Goal: Task Accomplishment & Management: Use online tool/utility

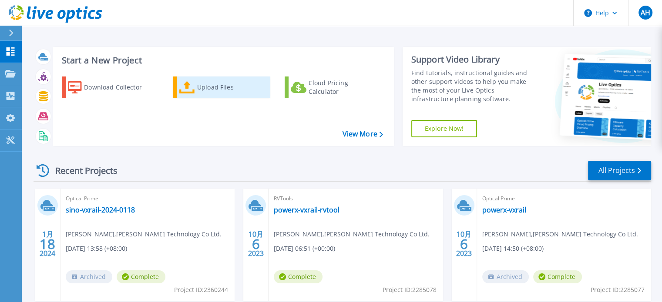
click at [184, 93] on icon at bounding box center [187, 87] width 16 height 13
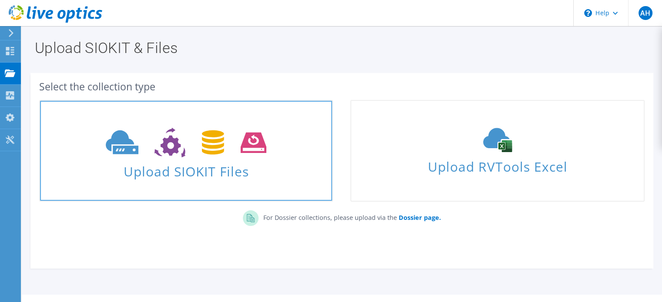
click at [205, 174] on span "Upload SIOKIT Files" at bounding box center [186, 169] width 292 height 19
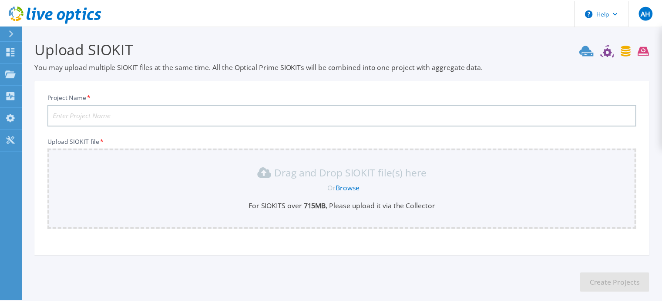
scroll to position [44, 0]
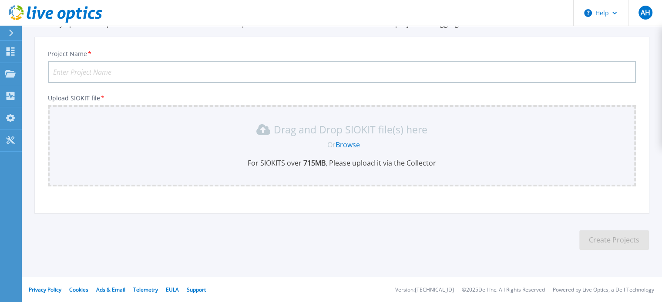
click at [103, 67] on input "Project Name *" at bounding box center [342, 72] width 588 height 22
type input "u"
click at [205, 73] on input "Project Name *" at bounding box center [342, 72] width 588 height 22
paste input "Nomura"
click at [127, 67] on input "Nomura" at bounding box center [342, 72] width 588 height 22
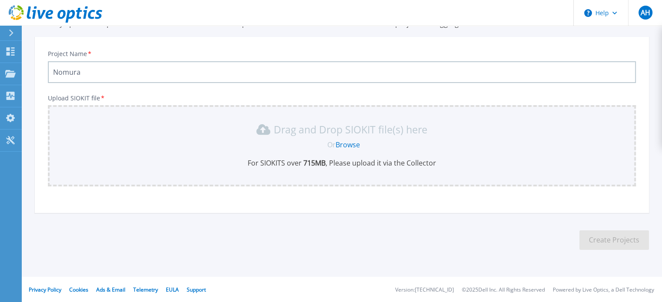
paste input "10.43.2.1313day-TPE.siokit"
click at [162, 72] on input "Nomura10.43.2.1313day-TPE" at bounding box center [342, 72] width 588 height 22
type input "Nomura10.43.2.131-TPE"
drag, startPoint x: 162, startPoint y: 71, endPoint x: 40, endPoint y: 72, distance: 121.4
click at [40, 72] on div "Project Name * Nomura10.43.2.131-TPE Upload SIOKIT file * Drag and Drop SIOKIT …" at bounding box center [342, 128] width 614 height 171
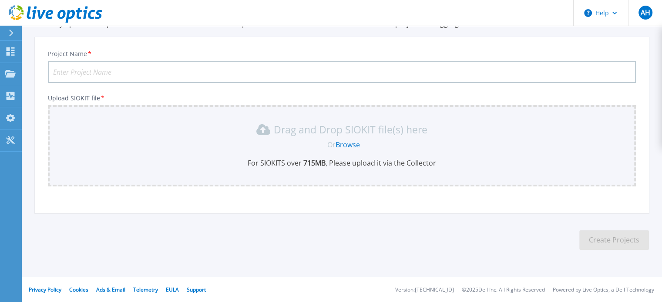
click at [115, 70] on input "Project Name *" at bounding box center [342, 72] width 588 height 22
click at [104, 74] on input "Project Name *" at bounding box center [342, 72] width 588 height 22
click at [248, 75] on input "Project Name *" at bounding box center [342, 72] width 588 height 22
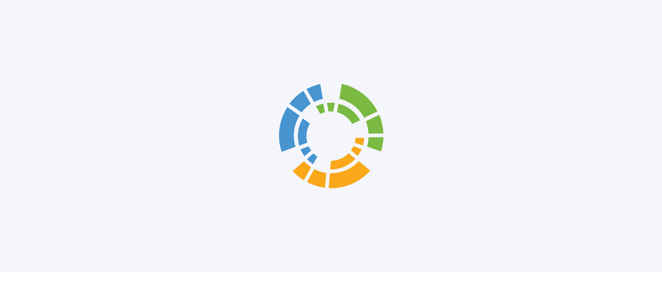
scroll to position [44, 0]
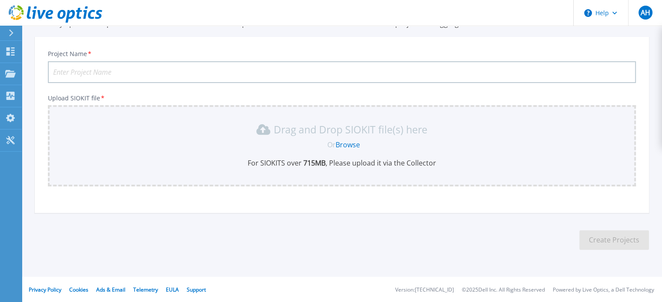
click at [81, 71] on input "Project Name *" at bounding box center [342, 72] width 588 height 22
click at [115, 71] on input "Project Name *" at bounding box center [342, 72] width 588 height 22
click at [330, 46] on div "Project Name * Upload SIOKIT file * Drag and Drop SIOKIT file(s) here Or Browse…" at bounding box center [342, 128] width 614 height 171
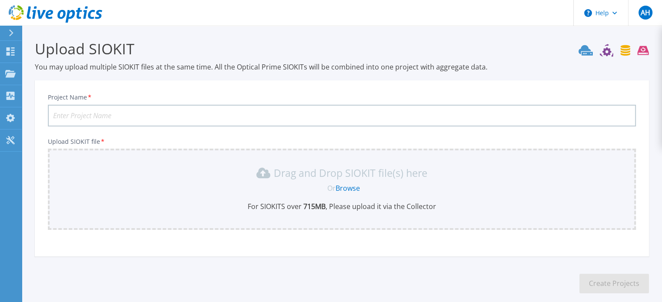
click at [138, 113] on input "Project Name *" at bounding box center [342, 116] width 588 height 22
type input "u"
paste input "Nomura"
click at [119, 116] on input "Nomura-TPE" at bounding box center [342, 116] width 588 height 22
paste input "AFF220"
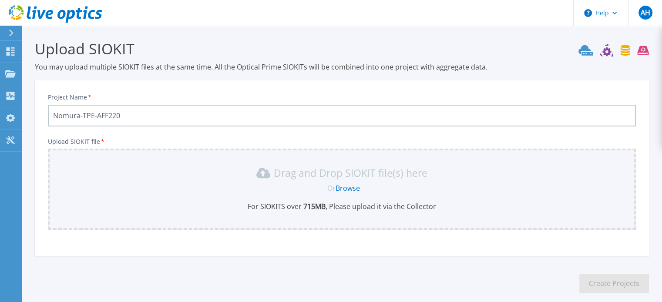
type input "Nomura-TPE-AFF220"
click at [352, 191] on link "Browse" at bounding box center [347, 189] width 24 height 10
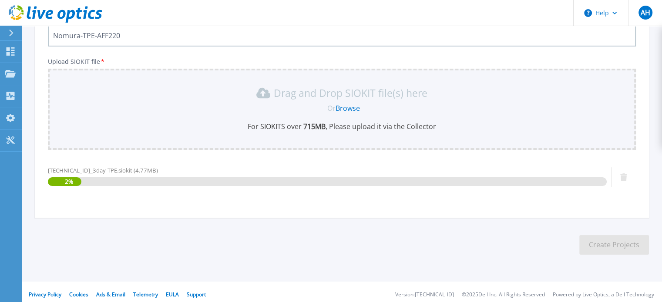
scroll to position [85, 0]
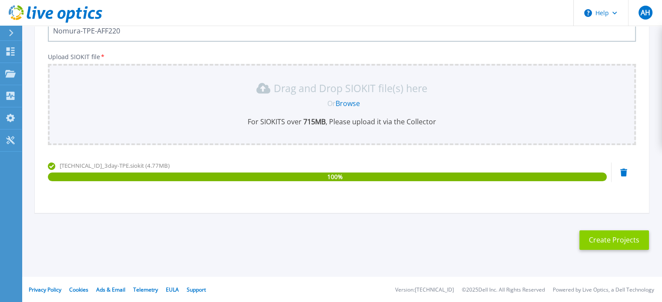
click at [606, 243] on button "Create Projects" at bounding box center [614, 241] width 70 height 20
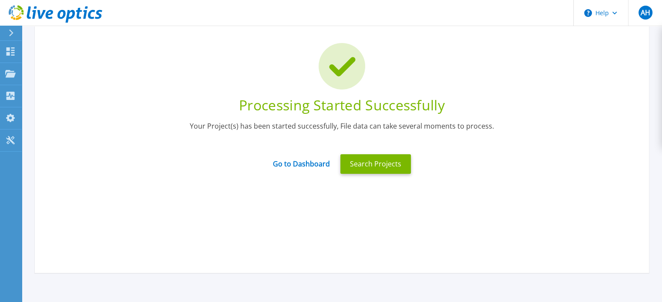
scroll to position [0, 0]
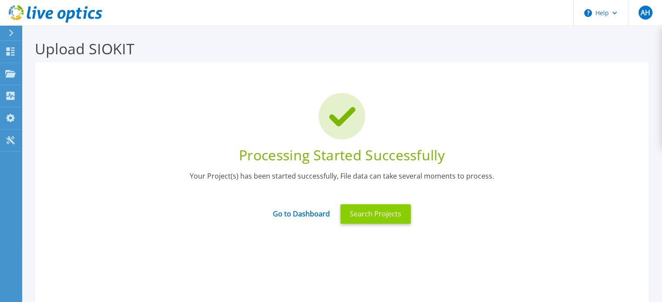
click at [399, 221] on button "Search Projects" at bounding box center [375, 215] width 70 height 20
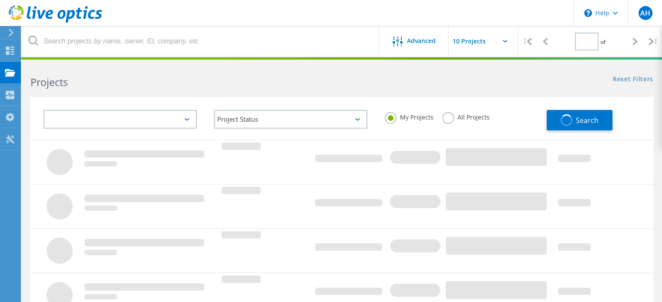
type input "1"
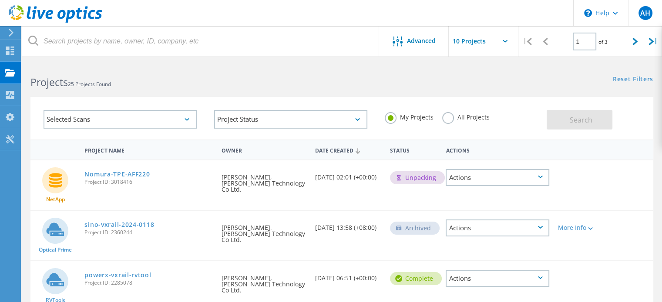
click at [411, 180] on div "Unpacking" at bounding box center [417, 177] width 55 height 13
click at [57, 73] on use at bounding box center [55, 73] width 3 height 6
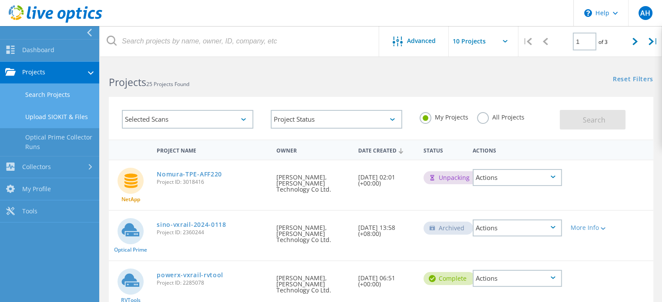
click at [55, 116] on link "Upload SIOKIT & Files" at bounding box center [49, 117] width 99 height 22
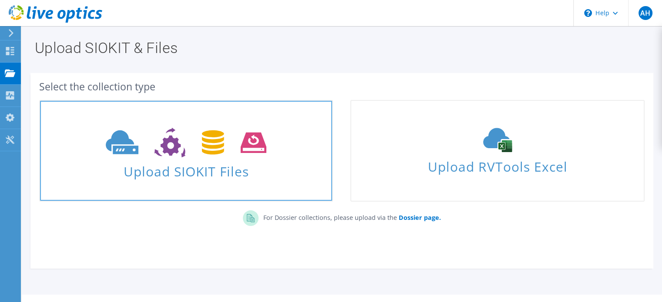
click at [173, 153] on use at bounding box center [186, 143] width 161 height 30
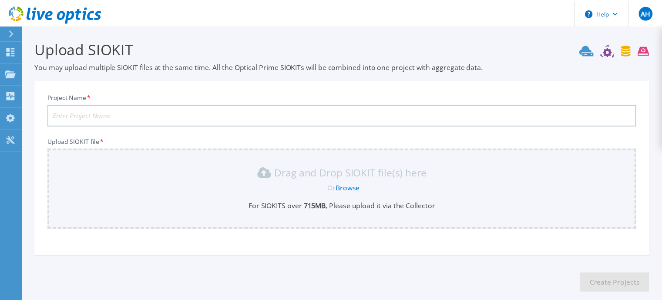
scroll to position [44, 0]
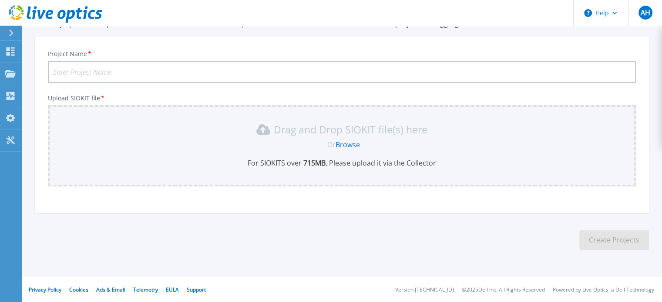
click at [161, 70] on input "Project Name *" at bounding box center [342, 72] width 588 height 22
click at [96, 72] on input "Nomura-TPE-AFF220" at bounding box center [342, 72] width 588 height 22
type input "Nomura-DR-AFF220"
click at [351, 144] on link "Browse" at bounding box center [347, 145] width 24 height 10
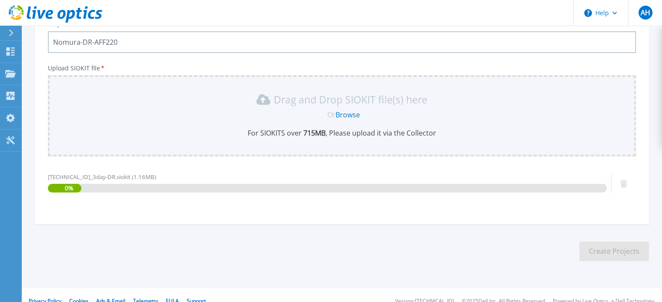
scroll to position [85, 0]
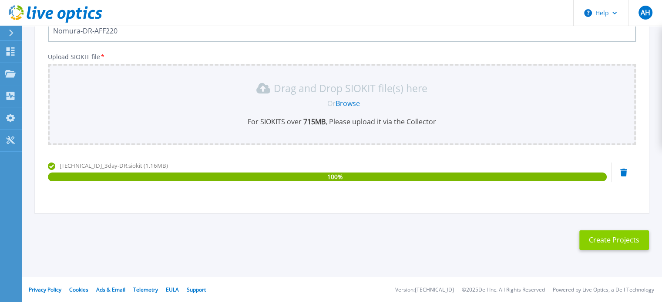
click at [593, 238] on button "Create Projects" at bounding box center [614, 241] width 70 height 20
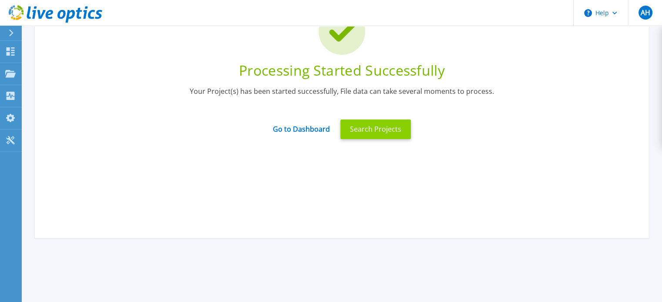
click at [388, 134] on button "Search Projects" at bounding box center [375, 130] width 70 height 20
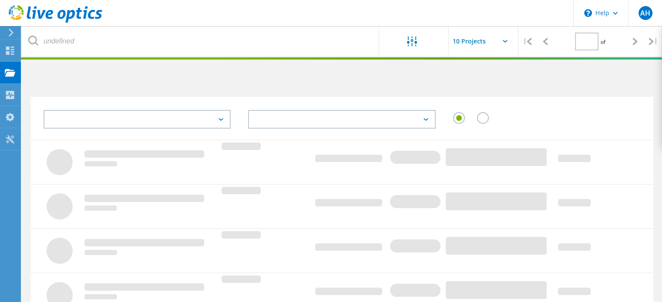
type input "1"
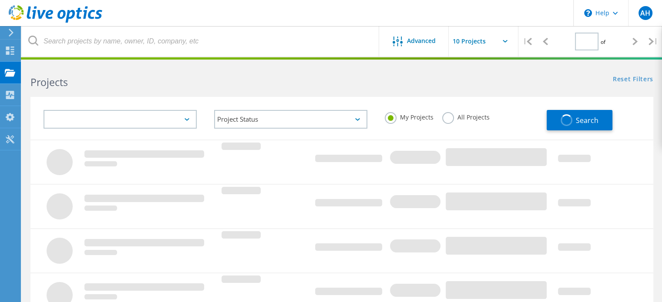
type input "1"
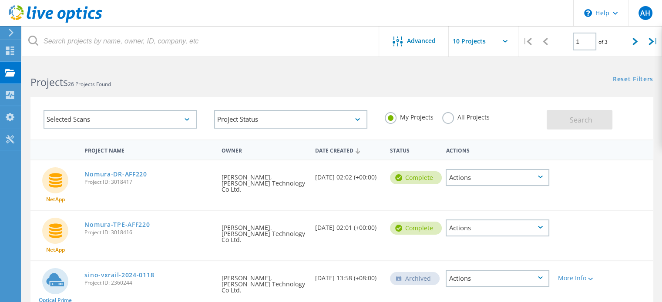
click at [275, 87] on h2 "Projects 26 Projects Found" at bounding box center [181, 82] width 302 height 14
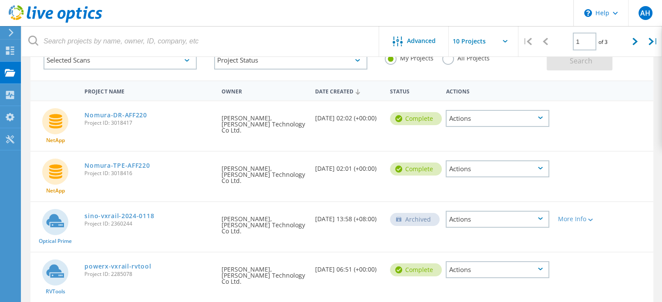
scroll to position [44, 0]
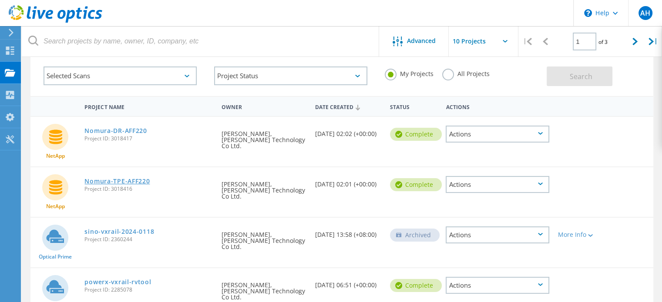
click at [132, 178] on link "Nomura-TPE-AFF220" at bounding box center [116, 181] width 65 height 6
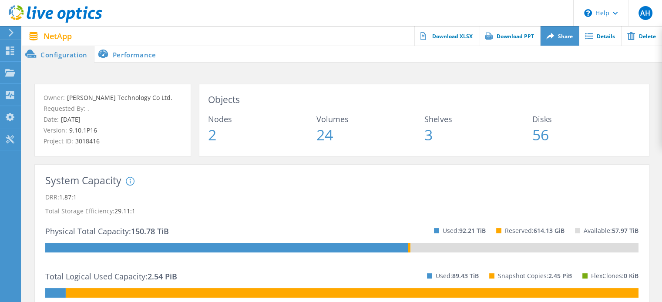
click at [565, 39] on link "Share" at bounding box center [559, 36] width 39 height 20
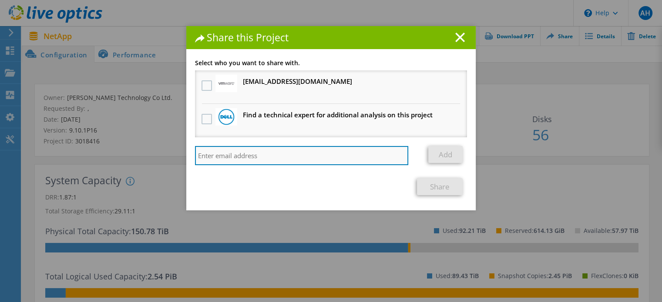
click at [293, 156] on input "search" at bounding box center [301, 155] width 213 height 19
type input "c"
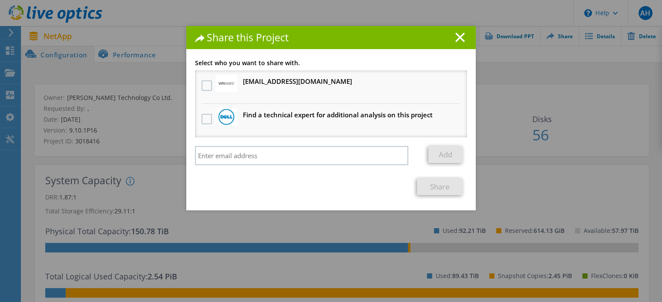
click at [462, 33] on h1 "Share this Project" at bounding box center [331, 38] width 272 height 10
click at [457, 38] on line at bounding box center [460, 37] width 9 height 9
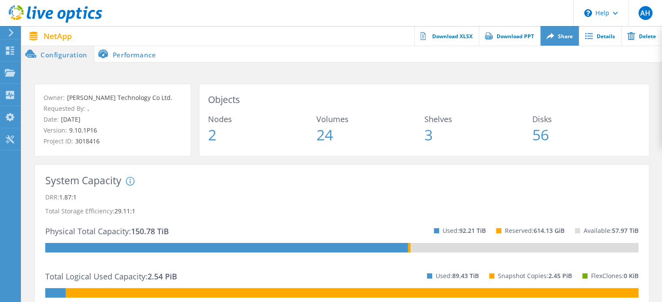
click at [555, 39] on link "Share" at bounding box center [559, 36] width 39 height 20
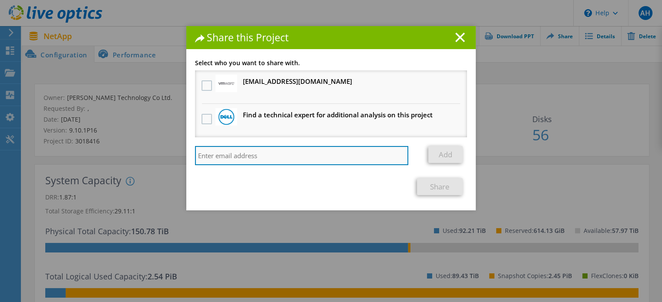
click at [312, 158] on input "search" at bounding box center [301, 155] width 213 height 19
paste input "cruise.huang@wwtech.com.tw"
type input "cruise.huang@wwtech.com.tw"
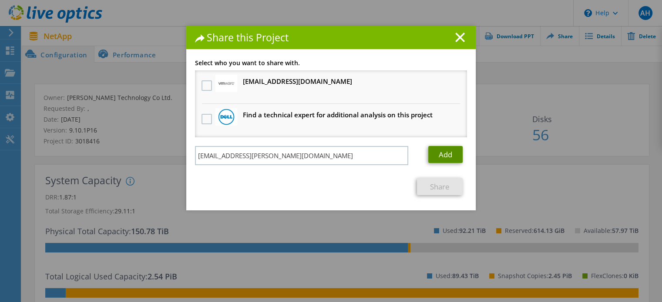
click at [436, 148] on link "Add" at bounding box center [445, 154] width 34 height 17
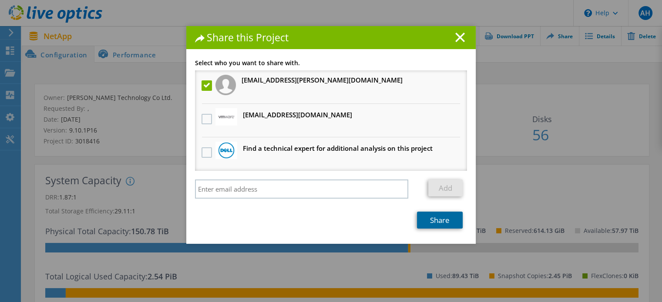
click at [443, 219] on link "Share" at bounding box center [440, 220] width 46 height 17
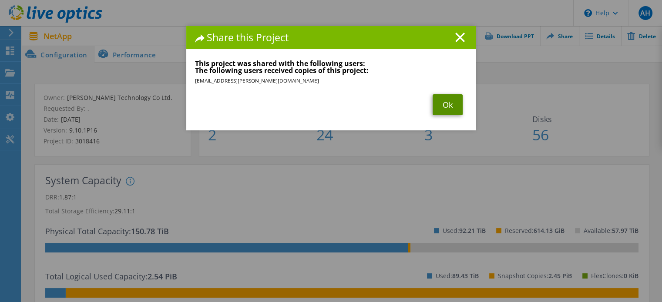
click at [437, 114] on link "Ok" at bounding box center [448, 104] width 30 height 21
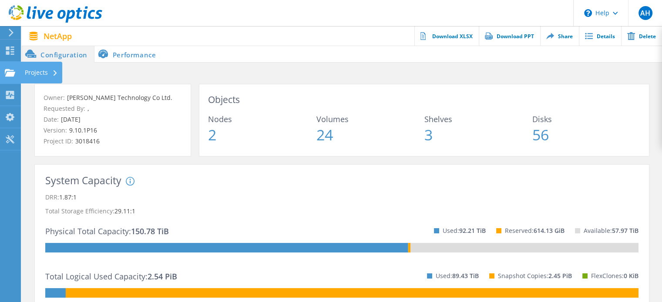
click at [40, 73] on div "Projects" at bounding box center [41, 73] width 33 height 6
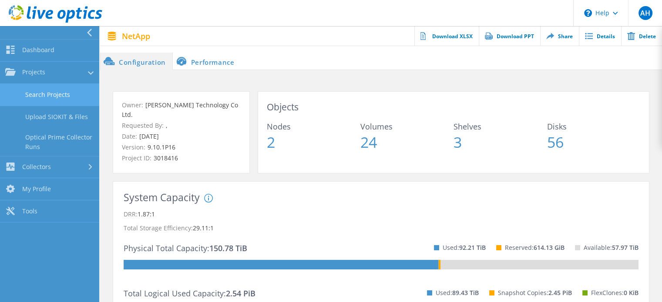
click at [53, 94] on link "Search Projects" at bounding box center [49, 95] width 99 height 22
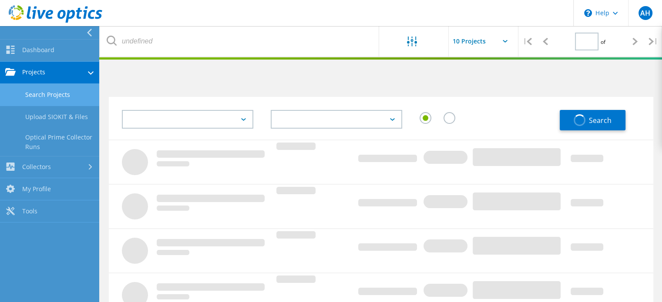
type input "1"
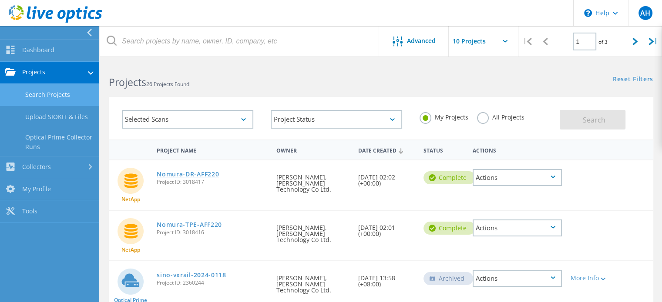
click at [205, 171] on link "Nomura-DR-AFF220" at bounding box center [188, 174] width 62 height 6
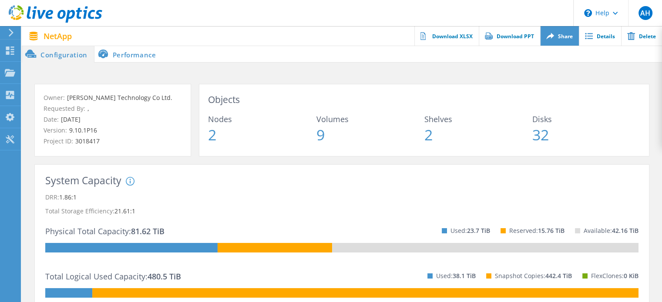
click at [559, 43] on link "Share" at bounding box center [559, 36] width 39 height 20
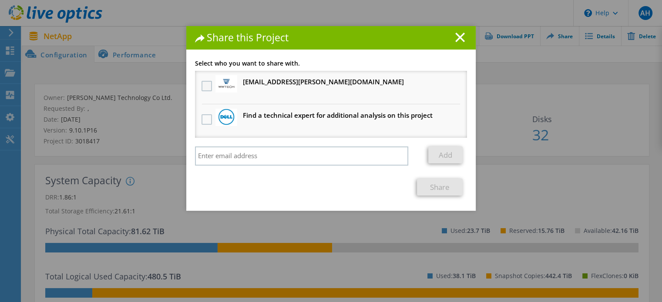
click at [204, 90] on label at bounding box center [207, 86] width 13 height 10
click at [0, 0] on input "checkbox" at bounding box center [0, 0] width 0 height 0
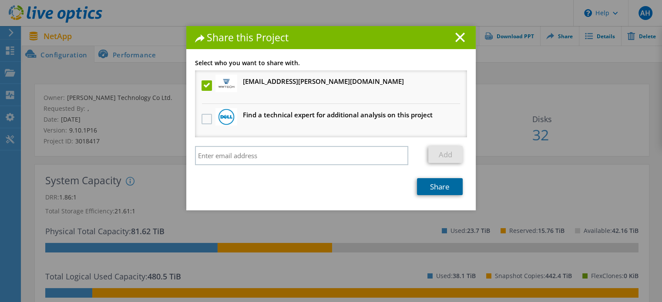
click at [433, 186] on link "Share" at bounding box center [440, 186] width 46 height 17
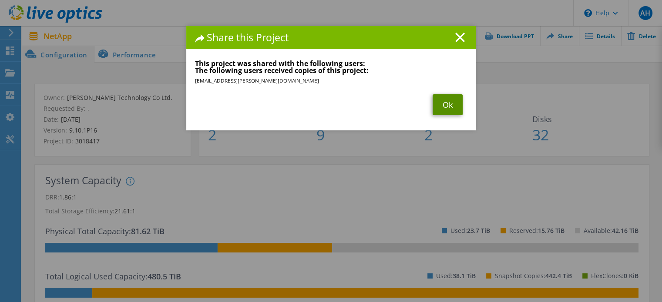
click at [439, 106] on link "Ok" at bounding box center [448, 104] width 30 height 21
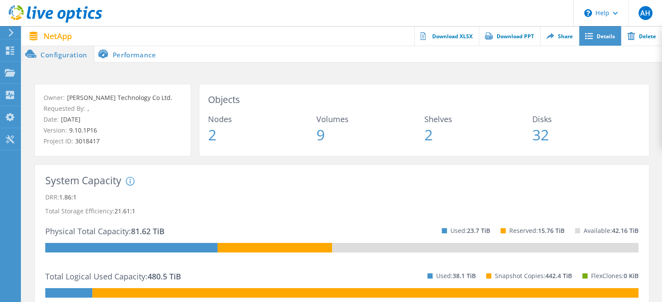
click at [591, 36] on icon at bounding box center [589, 36] width 8 height 7
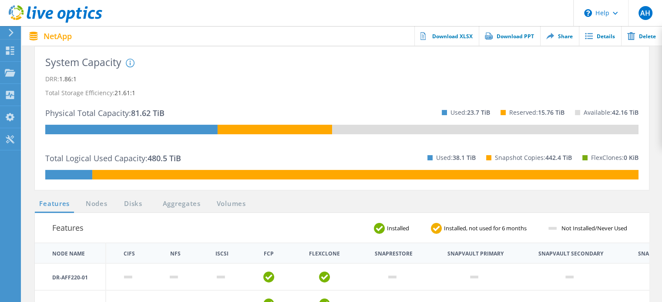
scroll to position [118, 0]
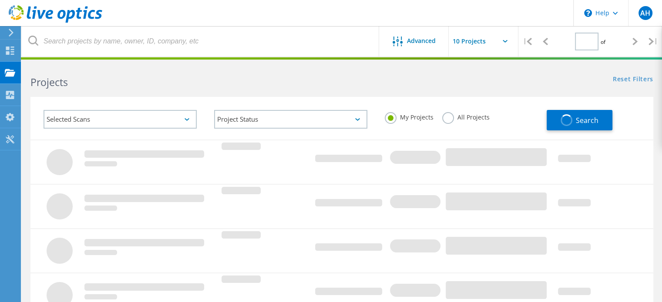
type input "1"
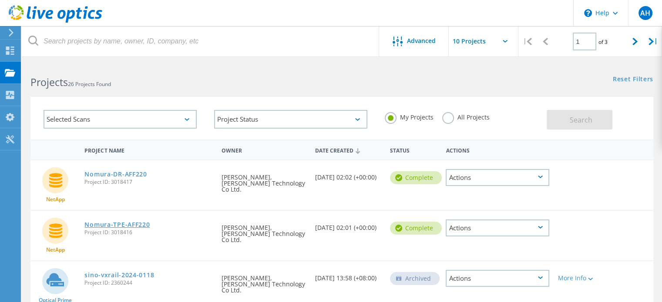
click at [144, 222] on link "Nomura-TPE-AFF220" at bounding box center [116, 225] width 65 height 6
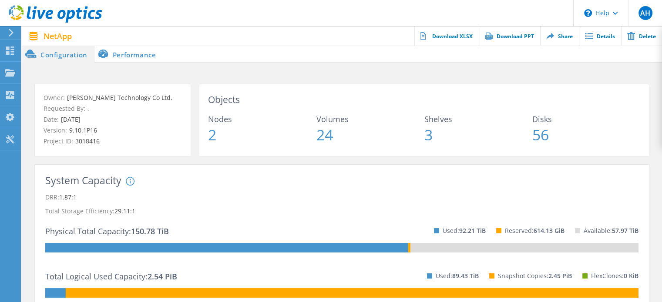
click at [134, 55] on li "Performance" at bounding box center [128, 53] width 68 height 17
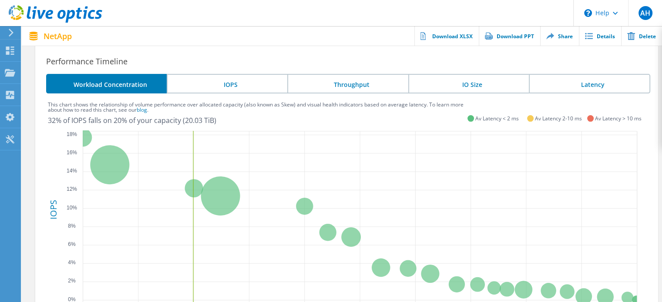
scroll to position [224, 0]
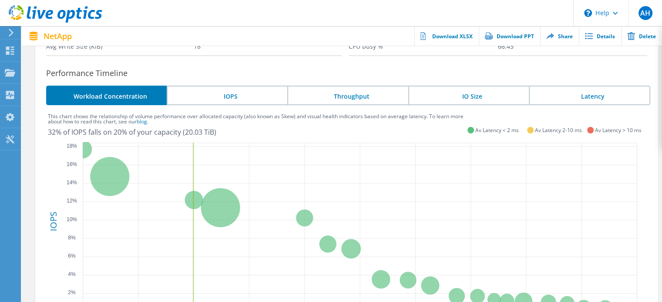
click at [227, 95] on li "IOPS" at bounding box center [227, 96] width 121 height 20
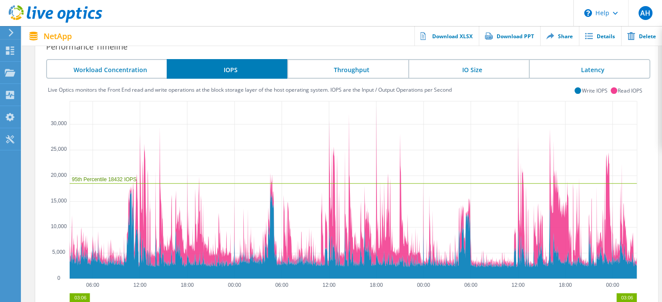
scroll to position [244, 0]
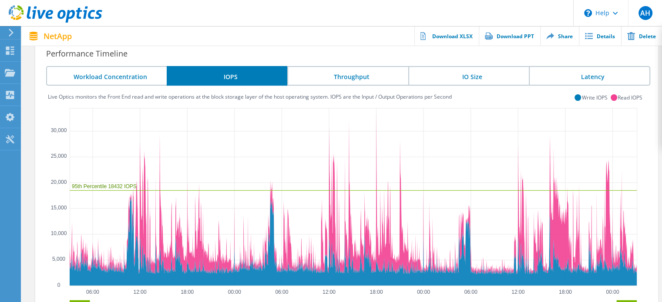
click at [579, 78] on li "Latency" at bounding box center [589, 76] width 121 height 20
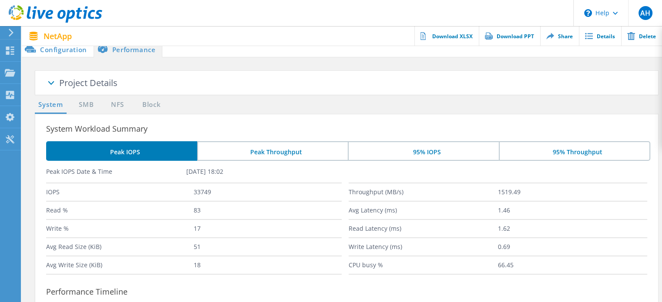
scroll to position [0, 0]
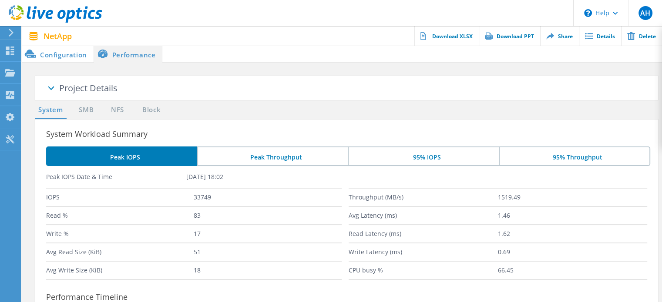
click at [544, 158] on li "95% Throughput" at bounding box center [575, 157] width 152 height 20
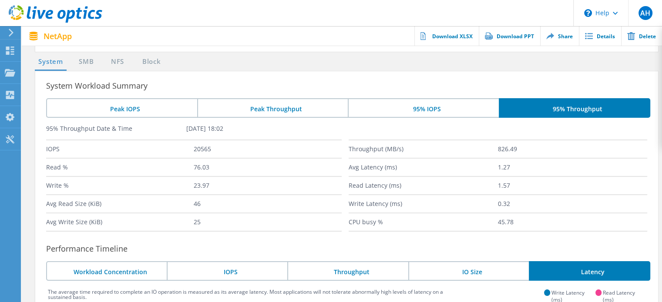
scroll to position [41, 0]
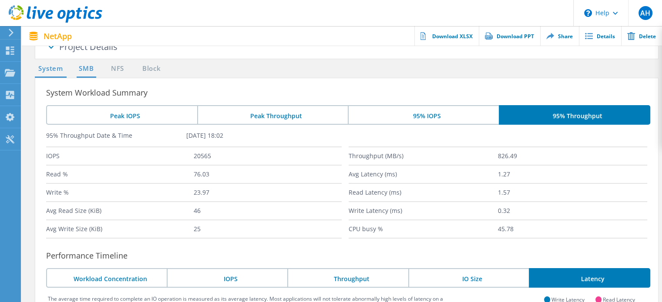
click at [89, 69] on link "SMB" at bounding box center [86, 69] width 19 height 11
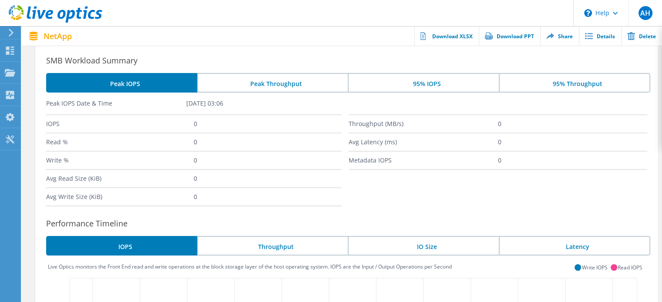
scroll to position [0, 0]
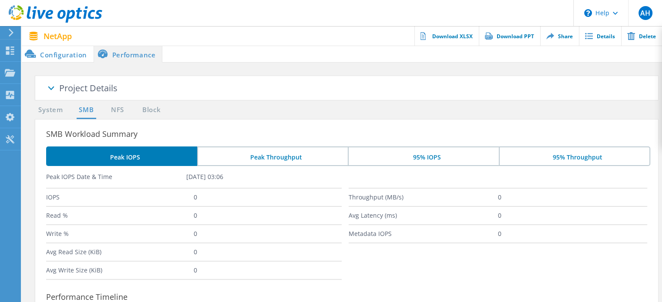
click at [119, 116] on ul "System SMB NFS Block" at bounding box center [100, 112] width 141 height 14
click at [120, 110] on link "NFS" at bounding box center [117, 110] width 17 height 11
click at [153, 111] on link "Block" at bounding box center [151, 110] width 24 height 11
click at [70, 58] on li "Configuration" at bounding box center [58, 53] width 72 height 17
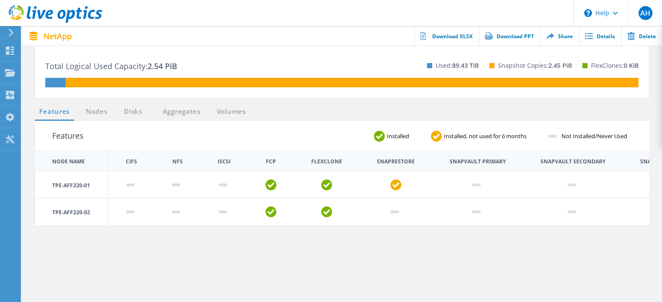
scroll to position [222, 0]
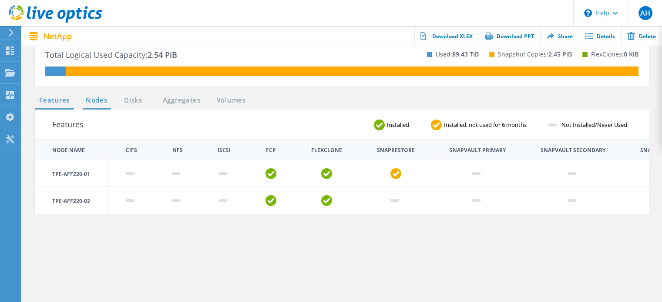
click at [105, 104] on link "Nodes" at bounding box center [97, 100] width 28 height 11
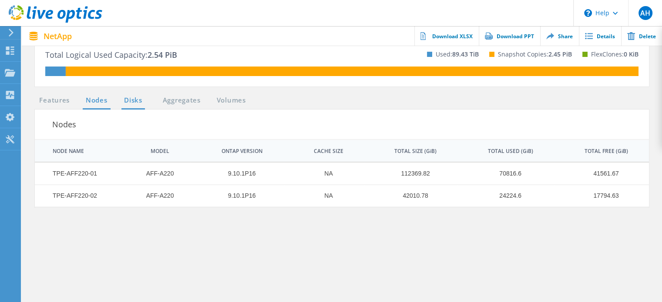
click at [137, 102] on link "Disks" at bounding box center [132, 100] width 23 height 11
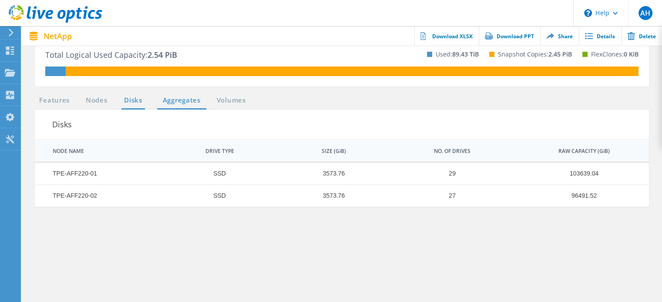
click at [177, 104] on link "Aggregates" at bounding box center [181, 100] width 49 height 11
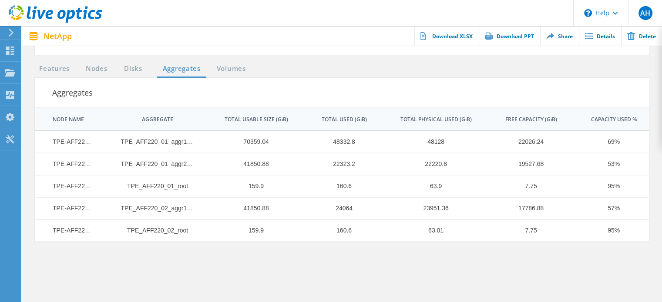
scroll to position [254, 0]
click at [229, 71] on link "Volumes" at bounding box center [231, 68] width 38 height 11
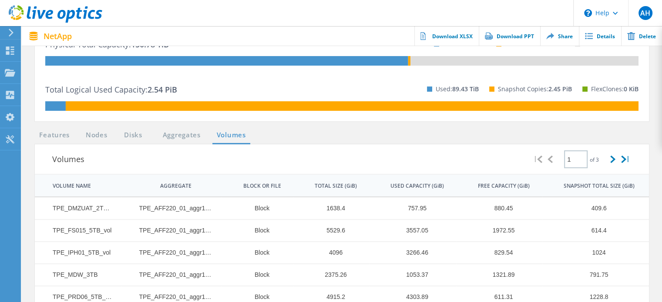
scroll to position [197, 0]
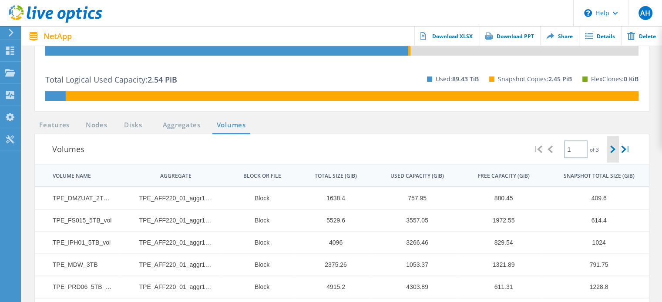
click at [611, 154] on div at bounding box center [613, 149] width 13 height 27
type input "2"
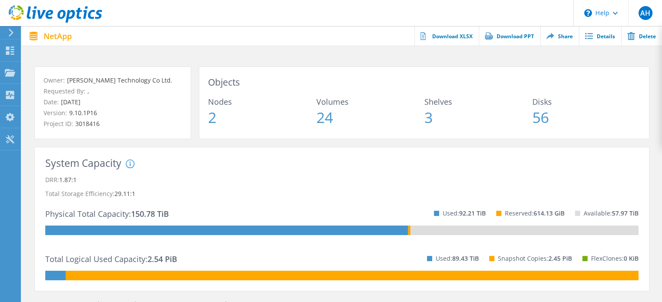
scroll to position [0, 0]
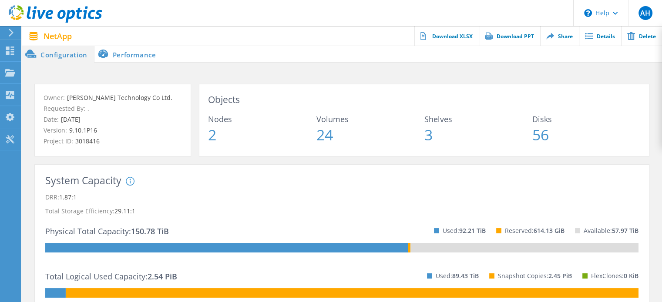
click at [141, 58] on li "Performance" at bounding box center [128, 53] width 68 height 17
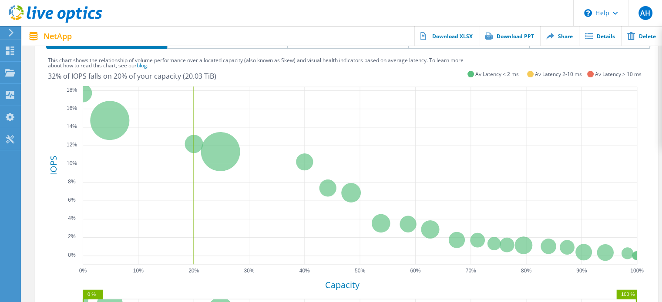
scroll to position [346, 0]
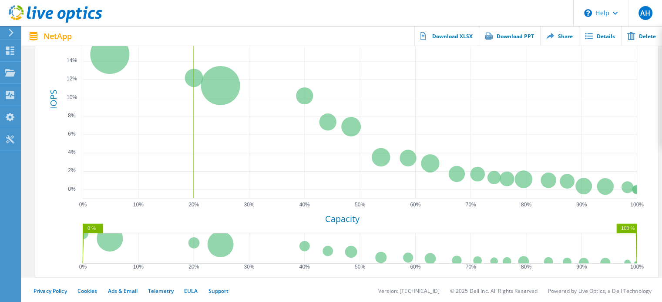
click at [51, 254] on icon "IOPS Capacity 0% 2% 4% 6% 8% 10% 12% 14% 16% 18% 0% 10% 20% 30% 40% 50% 60% 70%…" at bounding box center [346, 146] width 597 height 261
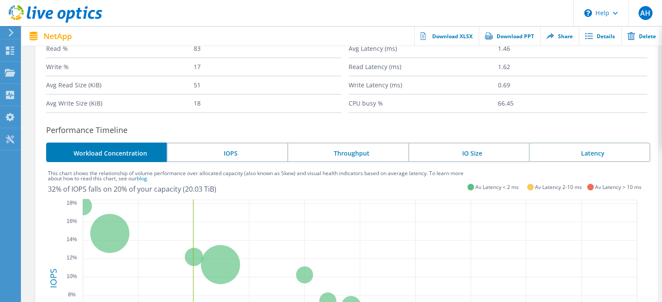
scroll to position [169, 0]
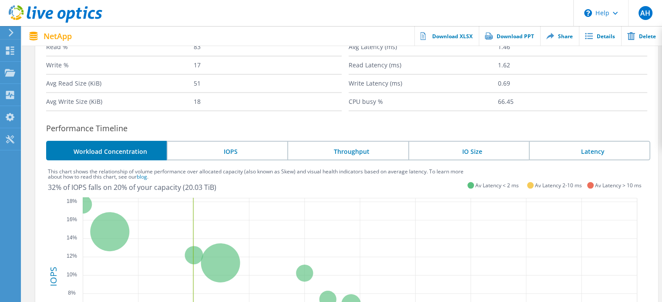
click at [346, 151] on li "Throughput" at bounding box center [347, 151] width 121 height 20
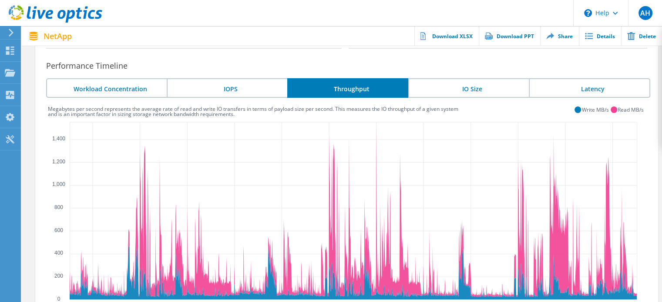
scroll to position [235, 0]
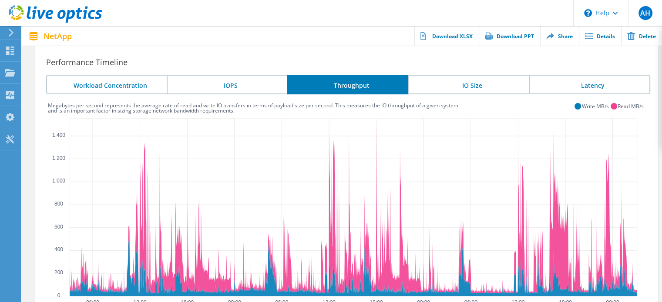
click at [463, 84] on li "IO Size" at bounding box center [468, 85] width 121 height 20
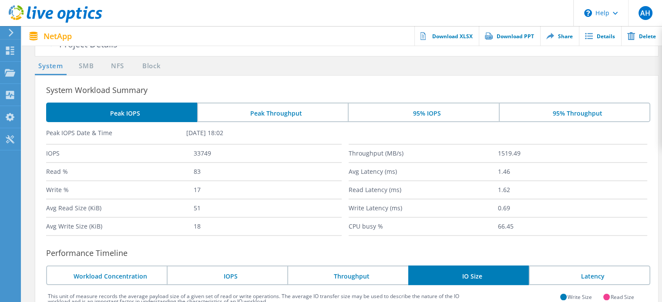
scroll to position [0, 0]
